Goal: Check status: Check status

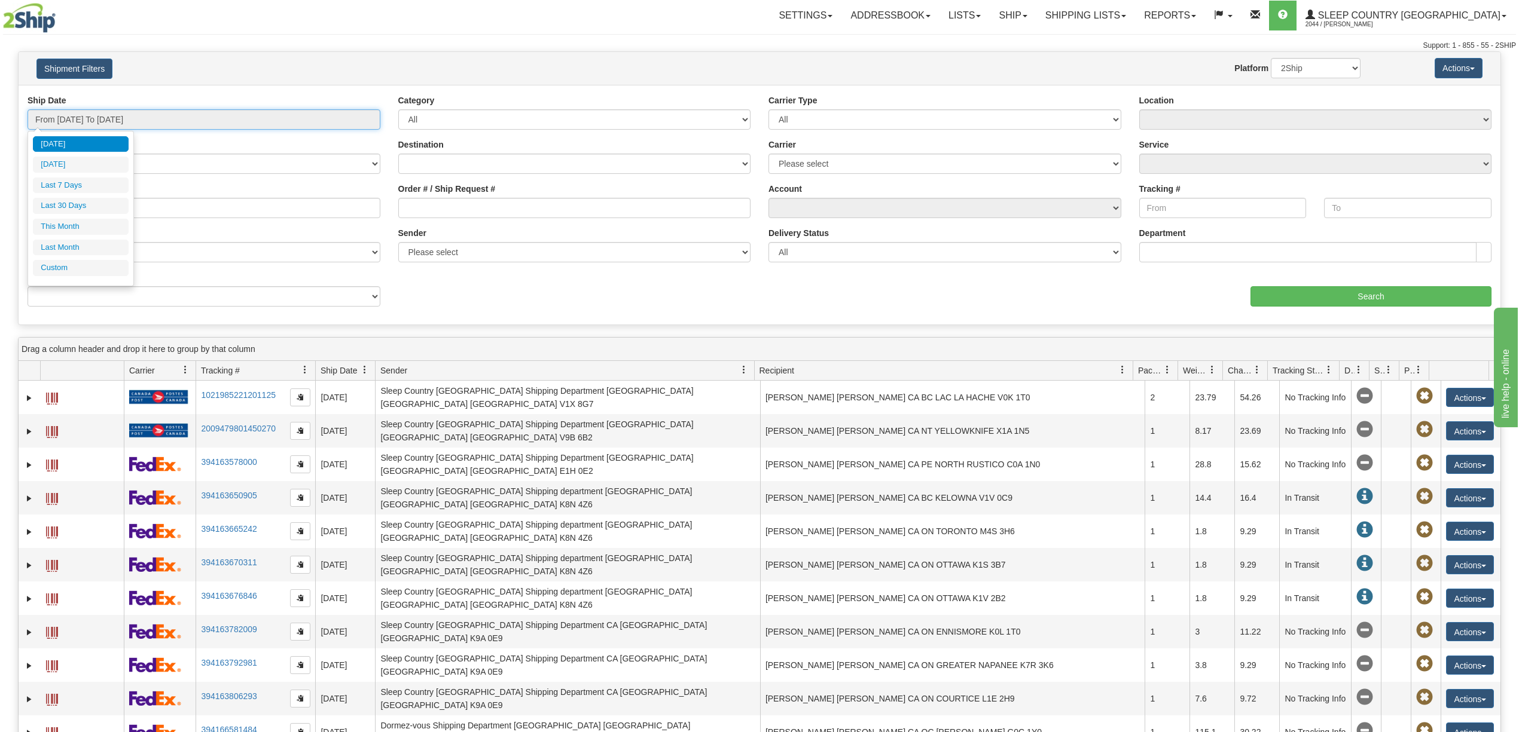
click at [72, 121] on input "From [DATE] To [DATE]" at bounding box center [204, 119] width 353 height 20
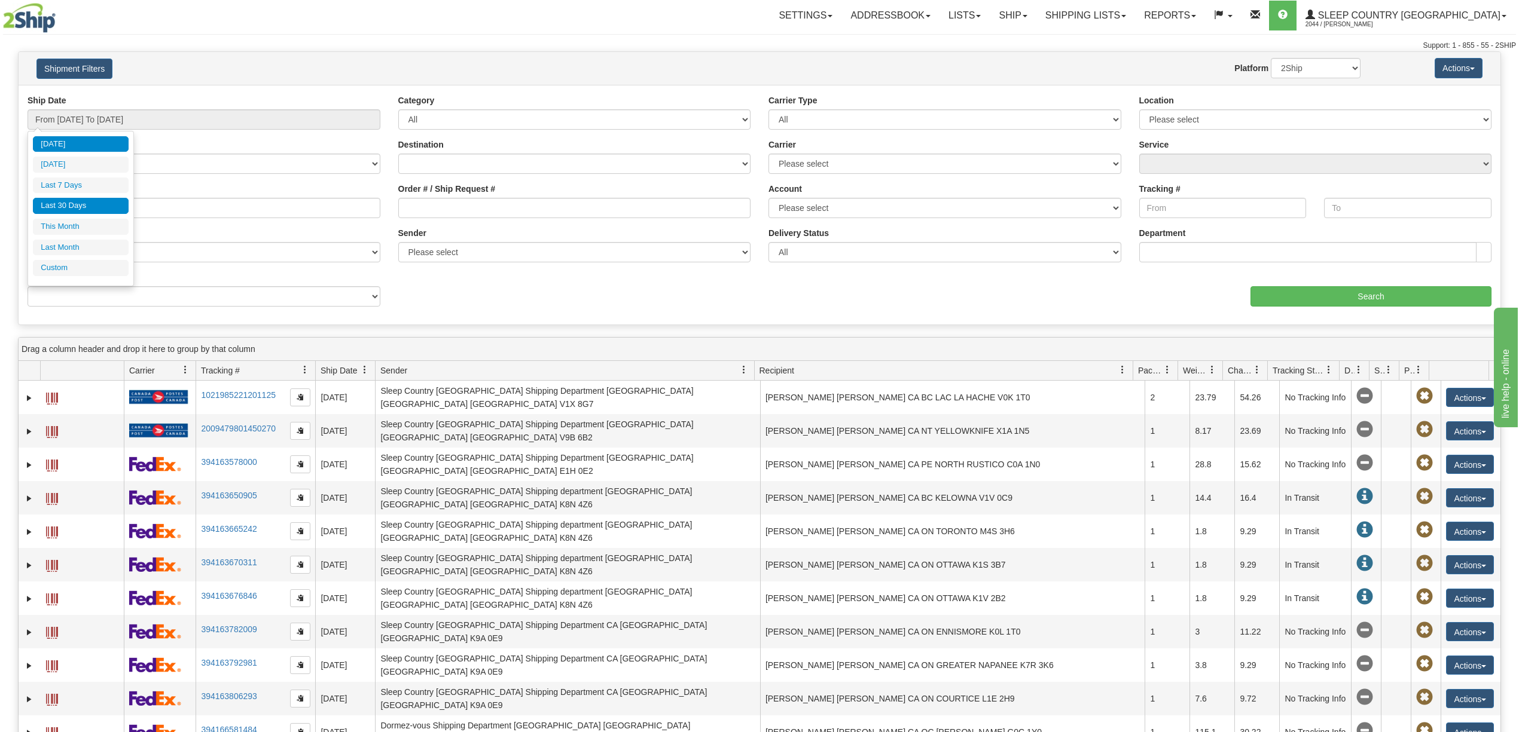
click at [63, 208] on li "Last 30 Days" at bounding box center [81, 206] width 96 height 16
type input "From [DATE] To [DATE]"
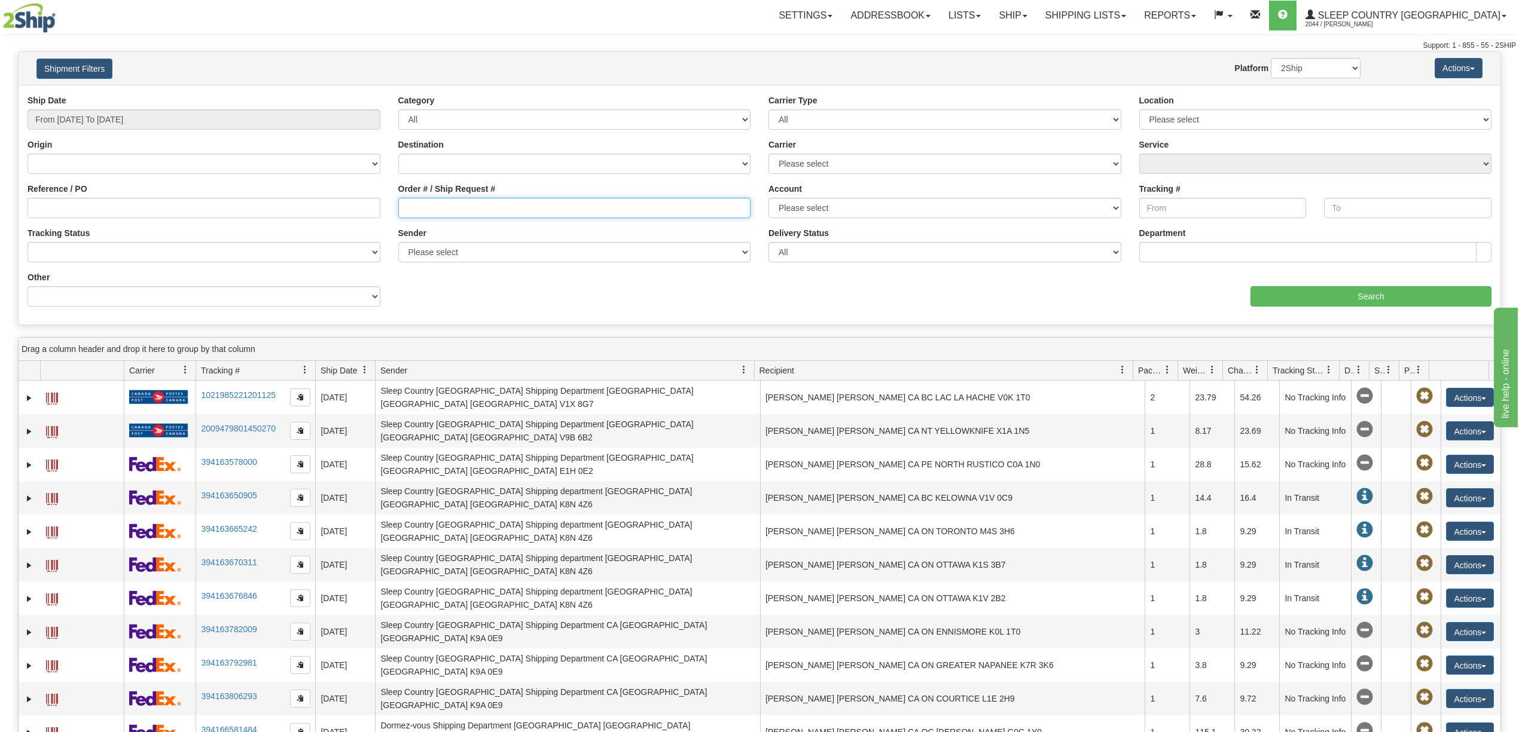
click at [412, 204] on input "Order # / Ship Request #" at bounding box center [574, 208] width 353 height 20
paste input "9000I161264"
type input "9000I161264"
click at [1398, 297] on input "Search" at bounding box center [1370, 296] width 241 height 20
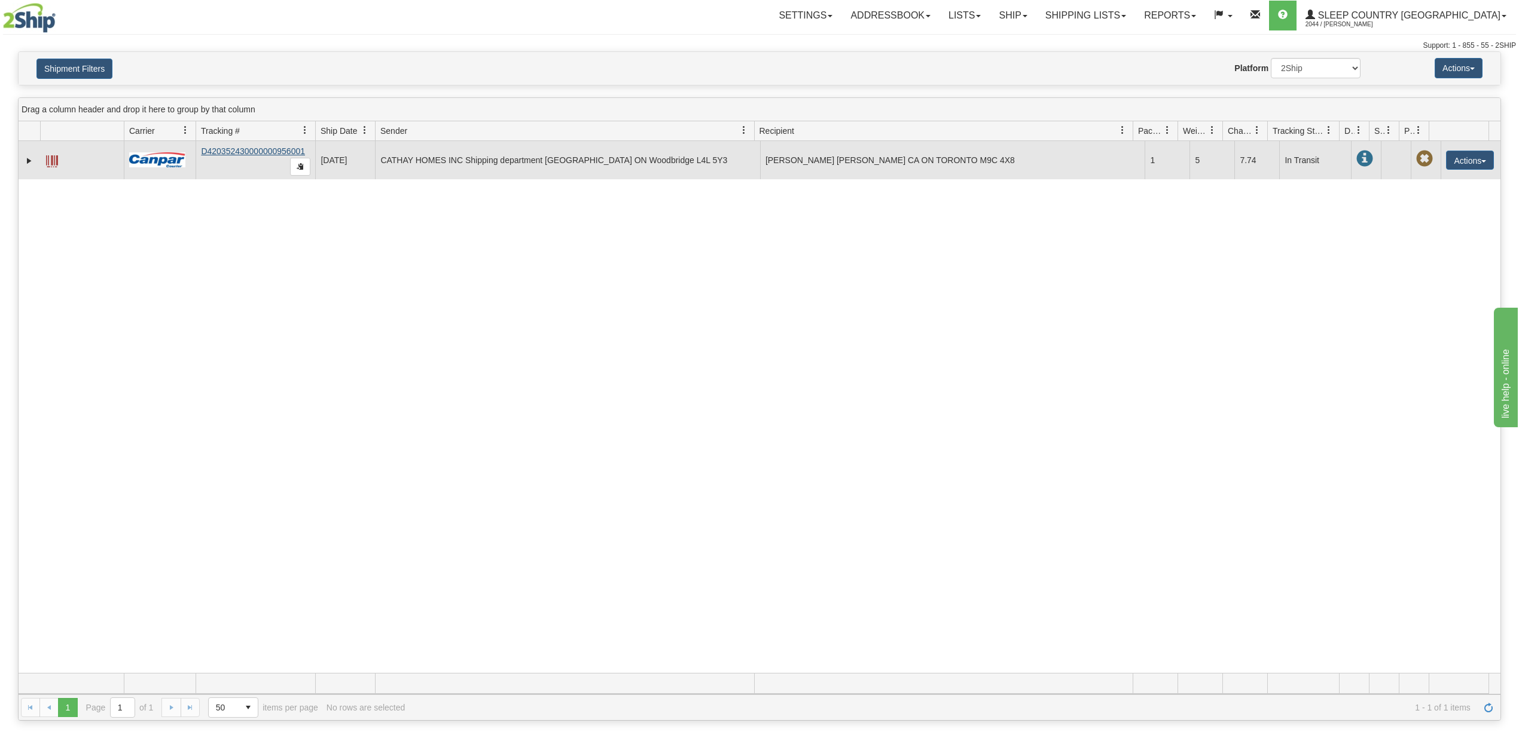
drag, startPoint x: 307, startPoint y: 149, endPoint x: 255, endPoint y: 151, distance: 52.6
click at [255, 151] on td "D420352430000000956001" at bounding box center [256, 160] width 120 height 38
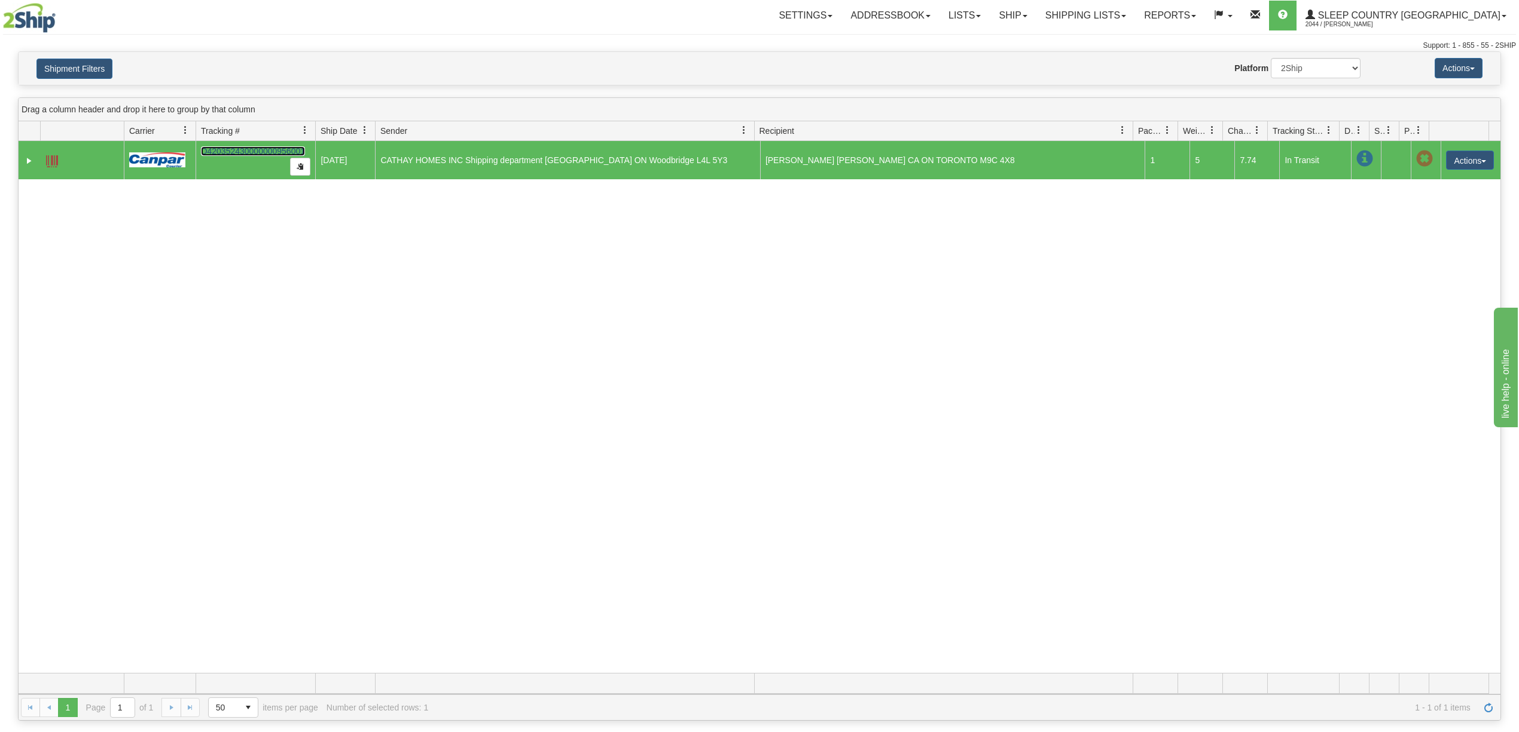
click at [215, 154] on link "D420352430000000956001" at bounding box center [253, 151] width 104 height 10
